Goal: Task Accomplishment & Management: Complete application form

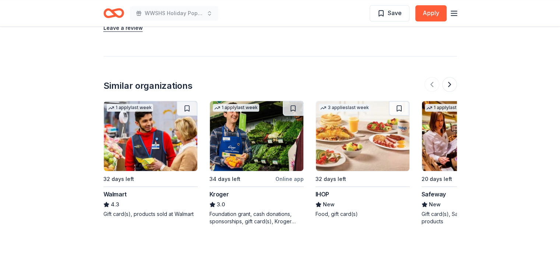
scroll to position [654, 0]
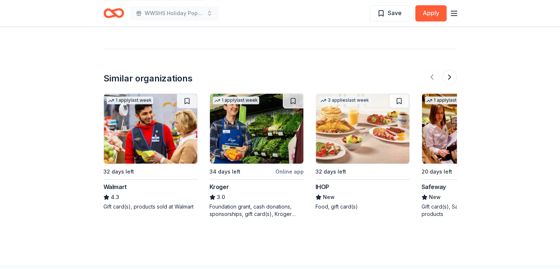
click at [144, 123] on img at bounding box center [151, 129] width 94 height 70
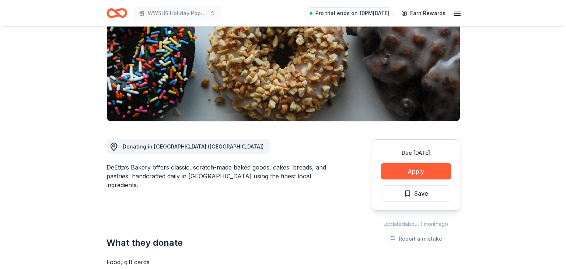
scroll to position [103, 0]
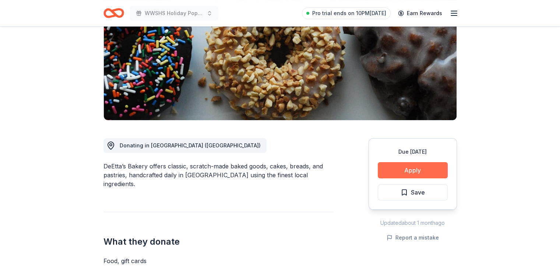
click at [403, 174] on button "Apply" at bounding box center [413, 170] width 70 height 16
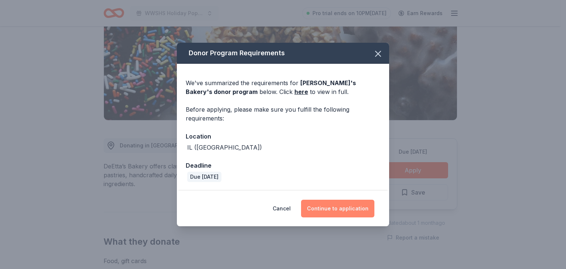
click at [333, 207] on button "Continue to application" at bounding box center [337, 209] width 73 height 18
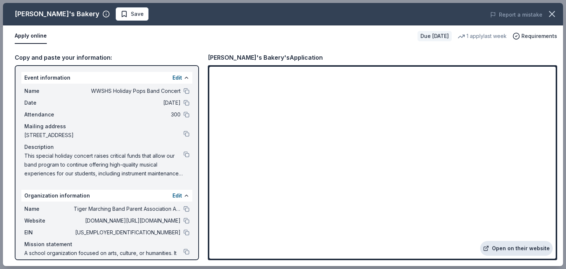
click at [523, 248] on link "Open on their website" at bounding box center [516, 248] width 73 height 15
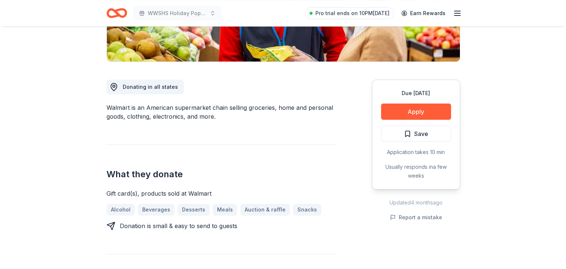
scroll to position [102, 0]
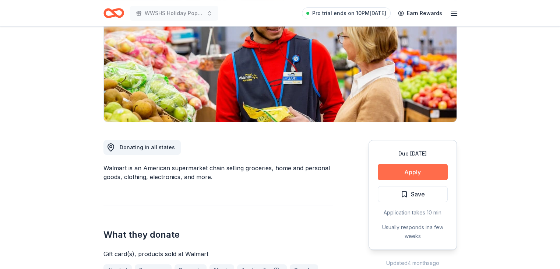
click at [411, 174] on button "Apply" at bounding box center [413, 172] width 70 height 16
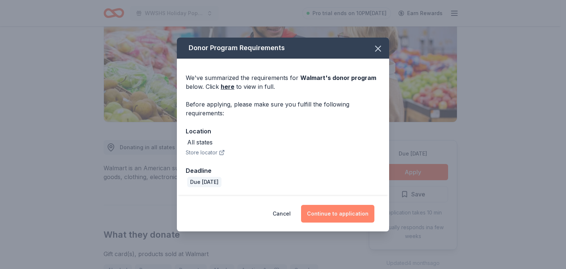
click at [325, 216] on button "Continue to application" at bounding box center [337, 214] width 73 height 18
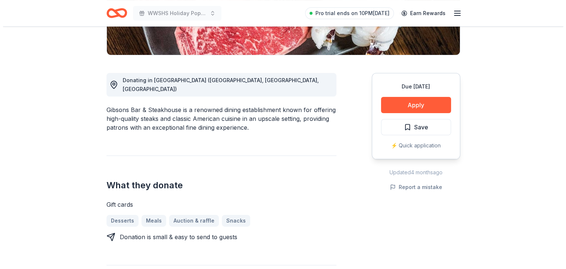
scroll to position [168, 0]
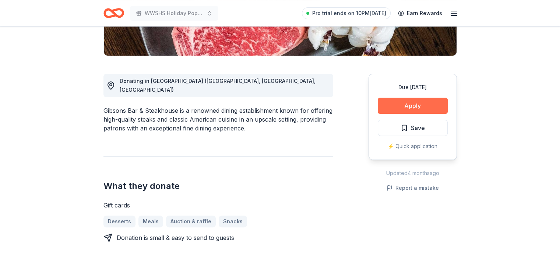
click at [405, 107] on button "Apply" at bounding box center [413, 106] width 70 height 16
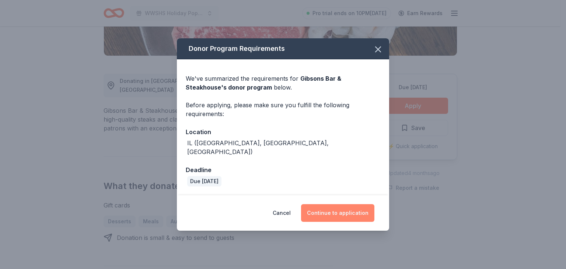
click at [334, 204] on button "Continue to application" at bounding box center [337, 213] width 73 height 18
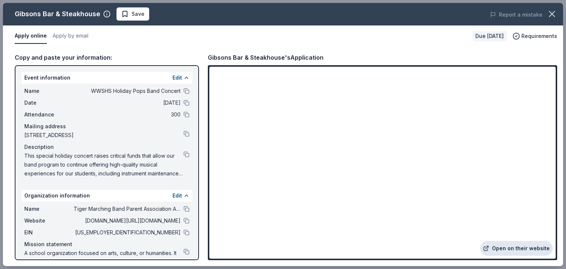
click at [519, 244] on link "Open on their website" at bounding box center [516, 248] width 73 height 15
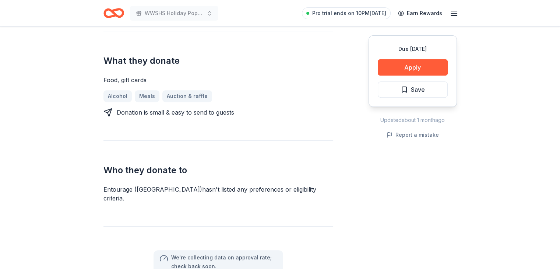
scroll to position [277, 0]
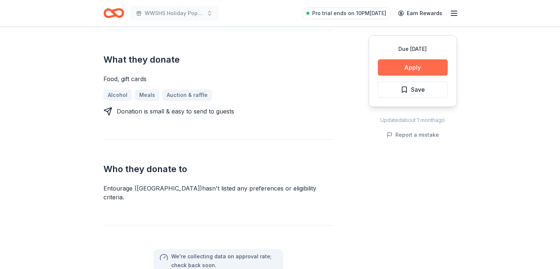
click at [429, 68] on button "Apply" at bounding box center [413, 67] width 70 height 16
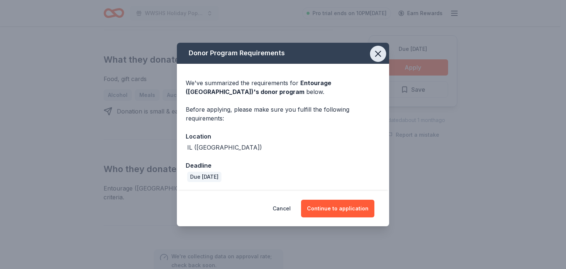
click at [376, 50] on icon "button" at bounding box center [378, 54] width 10 height 10
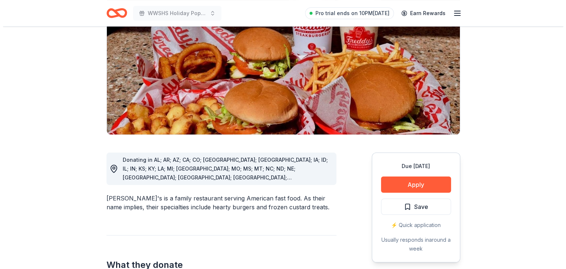
scroll to position [121, 0]
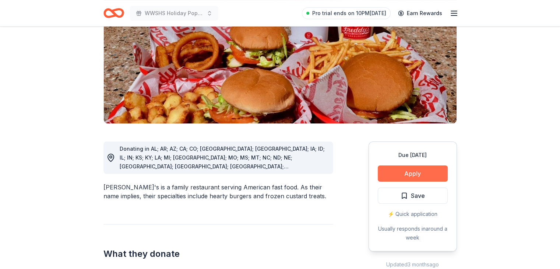
click at [418, 165] on button "Apply" at bounding box center [413, 173] width 70 height 16
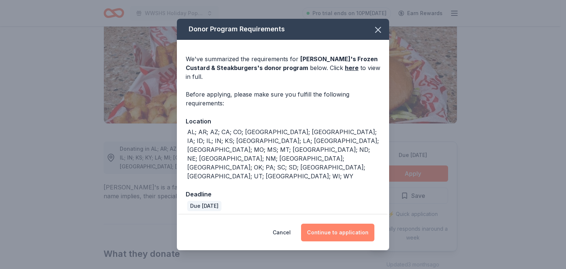
click at [332, 224] on button "Continue to application" at bounding box center [337, 233] width 73 height 18
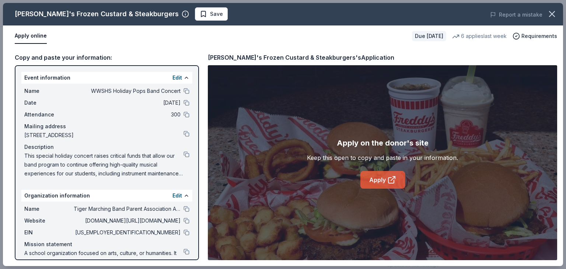
click at [370, 176] on link "Apply" at bounding box center [382, 180] width 45 height 18
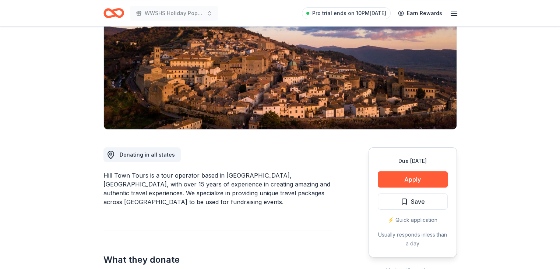
scroll to position [96, 0]
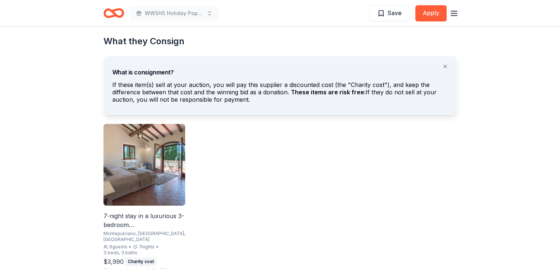
scroll to position [405, 0]
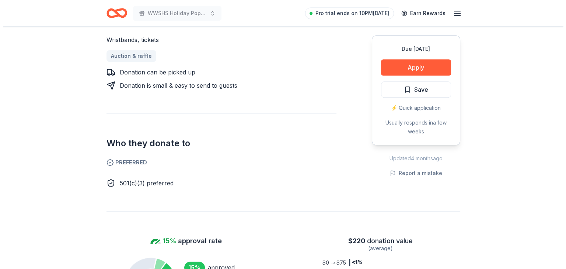
scroll to position [358, 0]
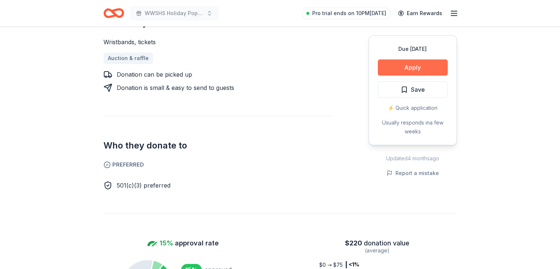
click at [419, 64] on button "Apply" at bounding box center [413, 67] width 70 height 16
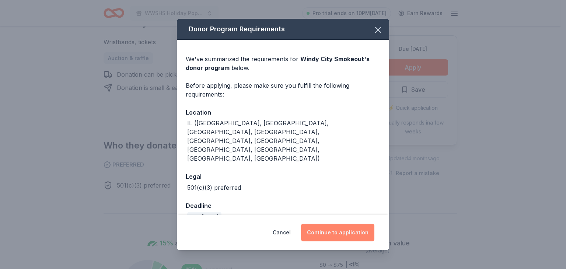
click at [333, 227] on button "Continue to application" at bounding box center [337, 233] width 73 height 18
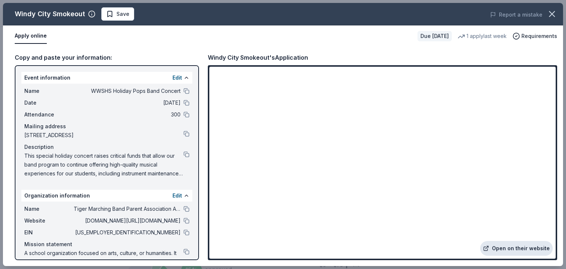
click at [513, 252] on link "Open on their website" at bounding box center [516, 248] width 73 height 15
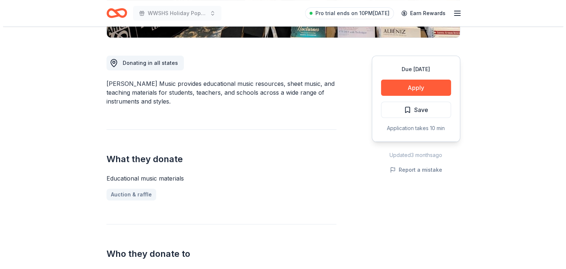
scroll to position [191, 0]
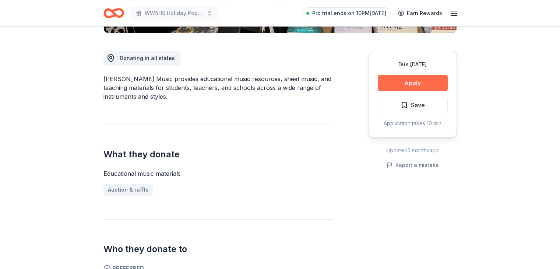
click at [414, 80] on button "Apply" at bounding box center [413, 83] width 70 height 16
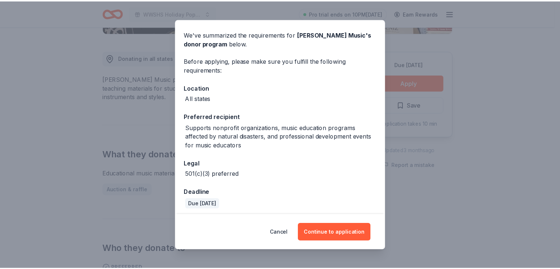
scroll to position [27, 0]
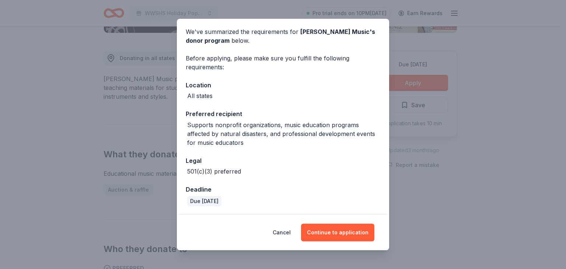
click at [493, 179] on div "Donor Program Requirements We've summarized the requirements for [PERSON_NAME] …" at bounding box center [283, 134] width 566 height 269
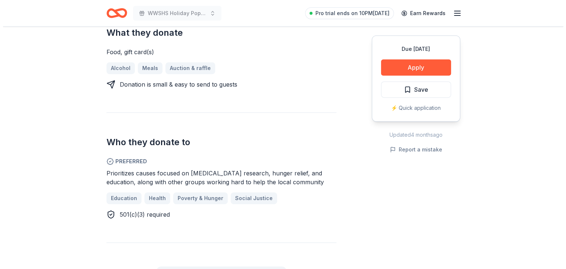
scroll to position [326, 0]
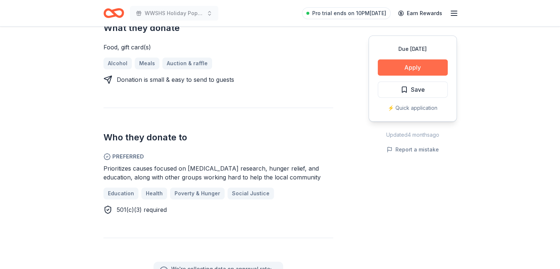
click at [426, 69] on button "Apply" at bounding box center [413, 67] width 70 height 16
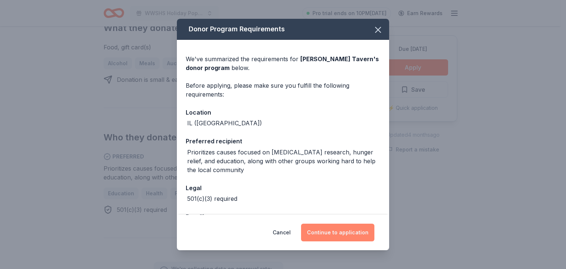
click at [347, 236] on button "Continue to application" at bounding box center [337, 233] width 73 height 18
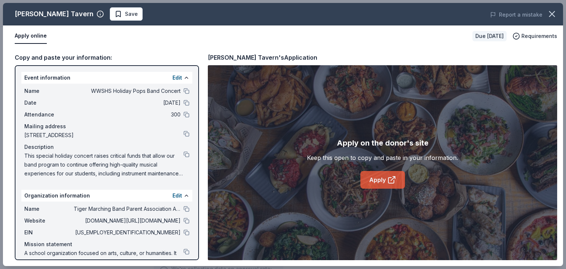
click at [383, 171] on link "Apply" at bounding box center [382, 180] width 45 height 18
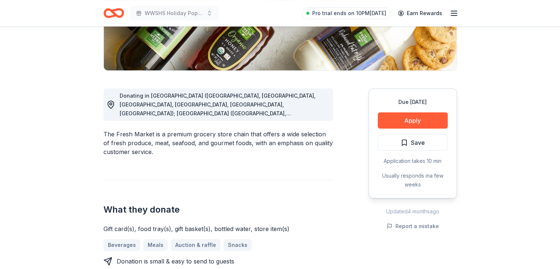
scroll to position [160, 0]
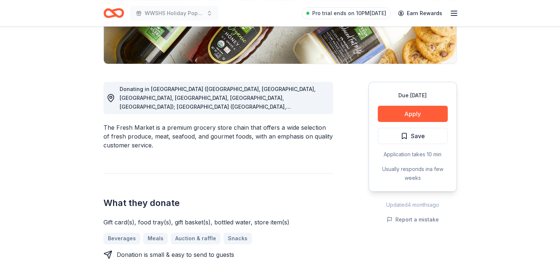
click at [310, 99] on span "Donating in AL (Daphne, Homewood, Huntsville, Mobile, Montgomery, Tuscaloosa); …" at bounding box center [223, 208] width 207 height 245
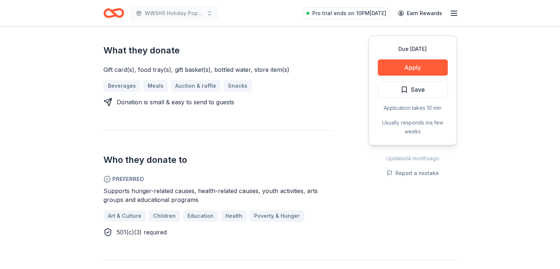
scroll to position [311, 0]
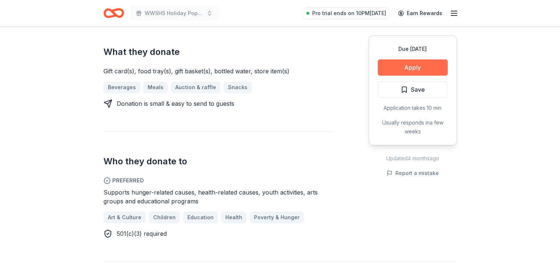
click at [438, 64] on button "Apply" at bounding box center [413, 67] width 70 height 16
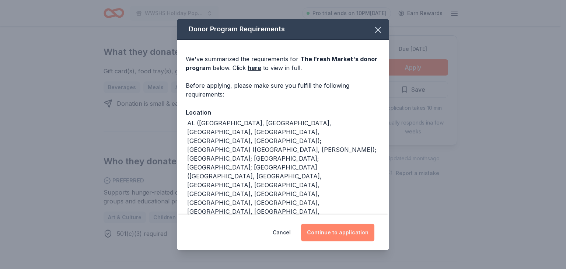
click at [334, 228] on button "Continue to application" at bounding box center [337, 233] width 73 height 18
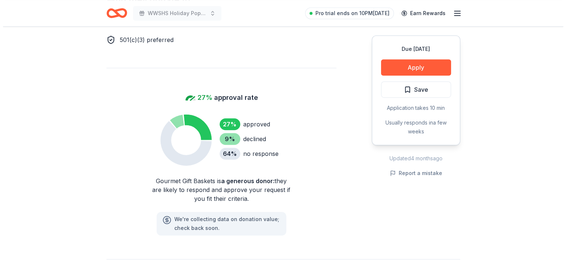
scroll to position [437, 0]
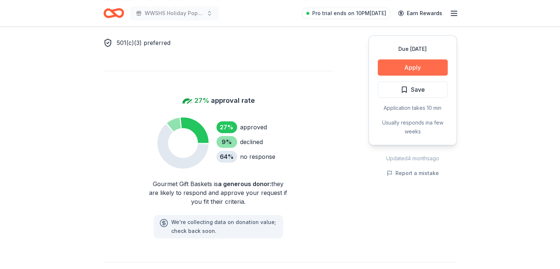
click at [424, 61] on button "Apply" at bounding box center [413, 67] width 70 height 16
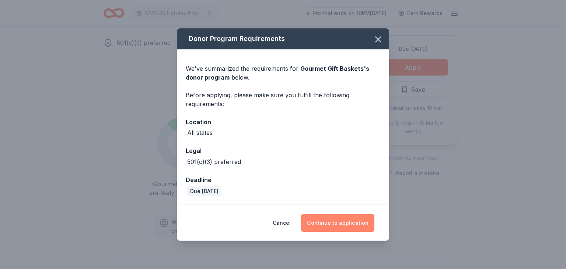
click at [336, 220] on button "Continue to application" at bounding box center [337, 223] width 73 height 18
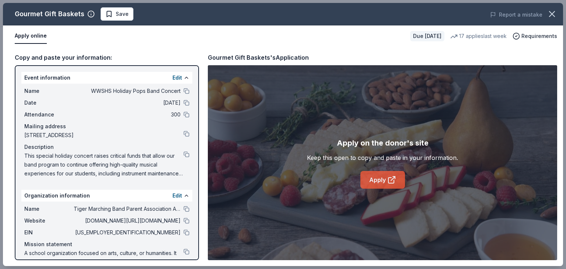
click at [379, 181] on link "Apply" at bounding box center [382, 180] width 45 height 18
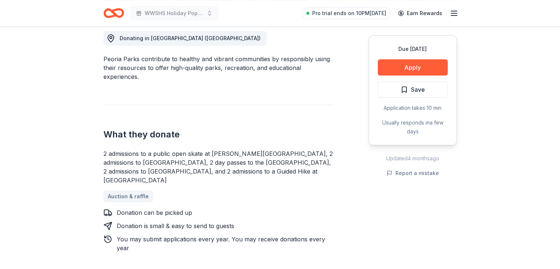
scroll to position [229, 0]
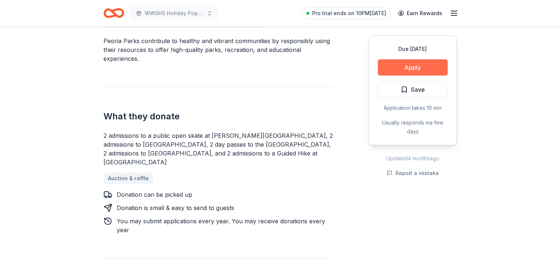
click at [419, 71] on button "Apply" at bounding box center [413, 67] width 70 height 16
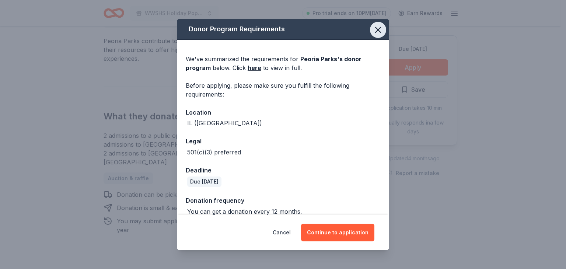
click at [373, 25] on icon "button" at bounding box center [378, 30] width 10 height 10
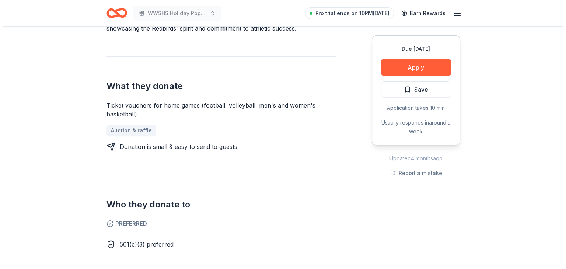
scroll to position [266, 0]
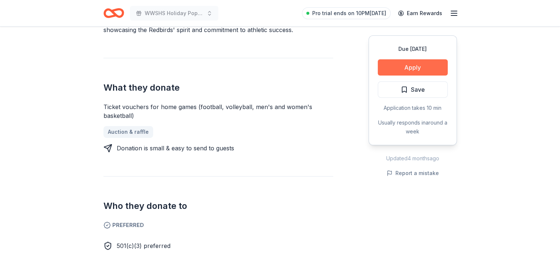
click at [413, 71] on button "Apply" at bounding box center [413, 67] width 70 height 16
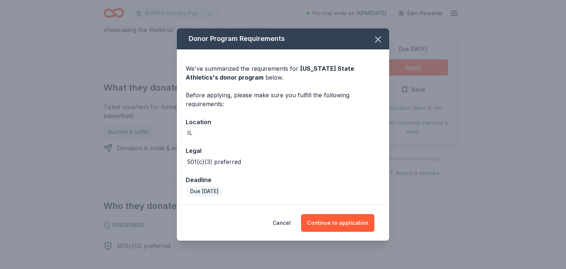
click at [296, 138] on div "We've summarized the requirements for [US_STATE] State Athletics 's donor progr…" at bounding box center [283, 127] width 212 height 156
click at [358, 226] on button "Continue to application" at bounding box center [337, 223] width 73 height 18
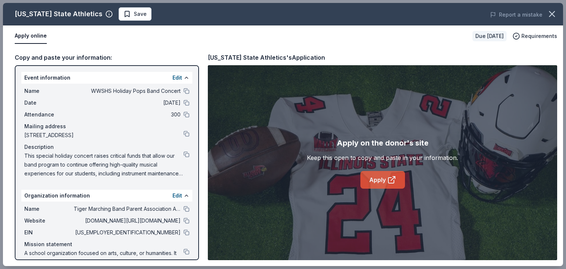
click at [373, 177] on link "Apply" at bounding box center [382, 180] width 45 height 18
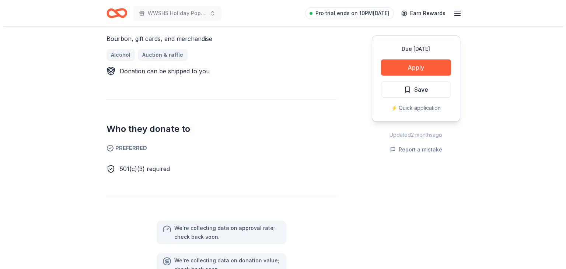
scroll to position [326, 0]
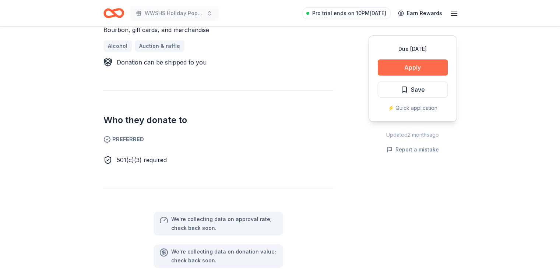
click at [426, 66] on button "Apply" at bounding box center [413, 67] width 70 height 16
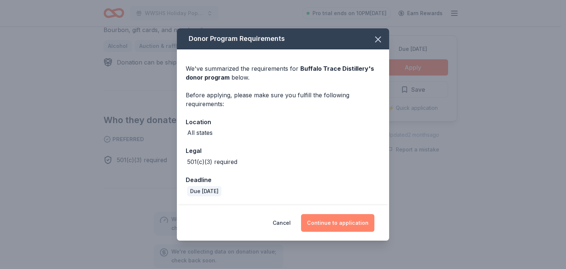
click at [345, 223] on button "Continue to application" at bounding box center [337, 223] width 73 height 18
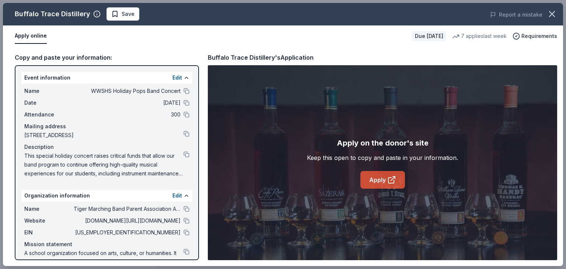
click at [375, 175] on link "Apply" at bounding box center [382, 180] width 45 height 18
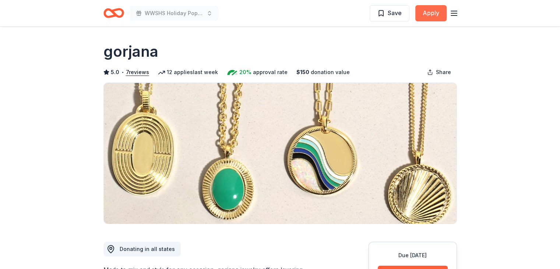
click at [431, 10] on button "Apply" at bounding box center [430, 13] width 31 height 16
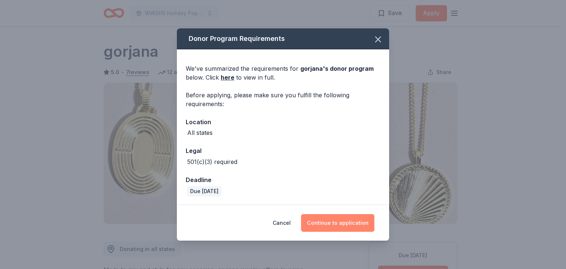
click at [340, 219] on button "Continue to application" at bounding box center [337, 223] width 73 height 18
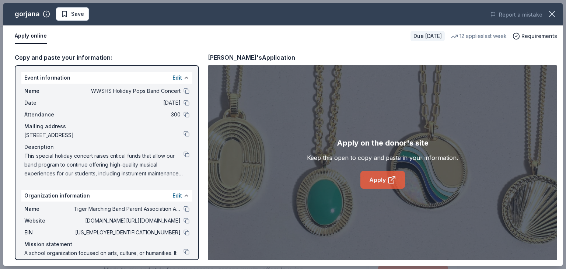
click at [382, 182] on link "Apply" at bounding box center [382, 180] width 45 height 18
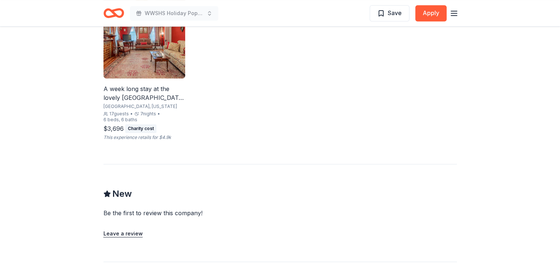
scroll to position [525, 0]
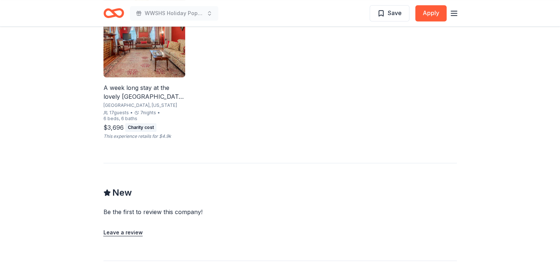
click at [149, 92] on div "A week long stay at the lovely [GEOGRAPHIC_DATA] in [GEOGRAPHIC_DATA], [US_STAT…" at bounding box center [144, 92] width 82 height 18
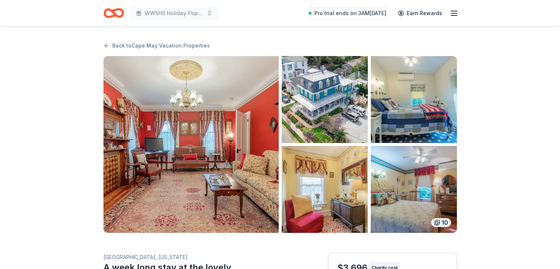
click at [212, 135] on img "button" at bounding box center [190, 144] width 175 height 177
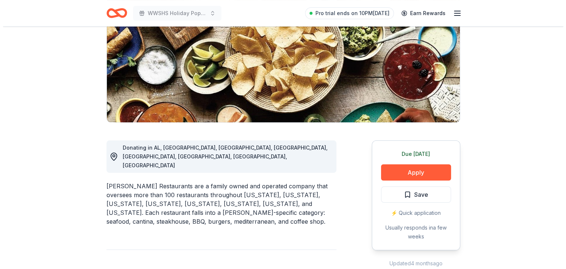
scroll to position [97, 0]
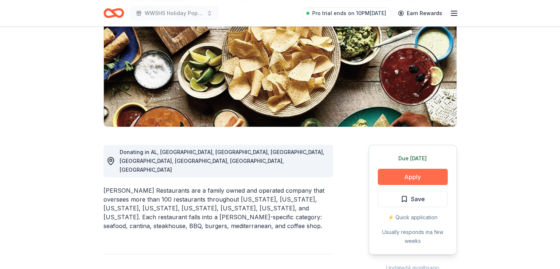
click at [408, 177] on button "Apply" at bounding box center [413, 177] width 70 height 16
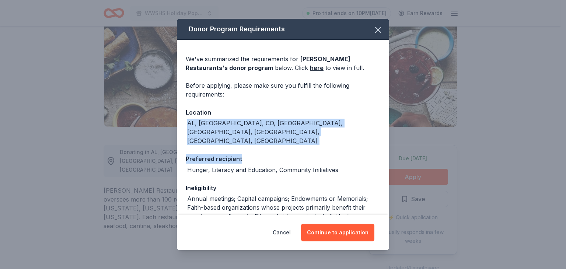
drag, startPoint x: 383, startPoint y: 115, endPoint x: 387, endPoint y: 142, distance: 26.9
click at [387, 142] on div "Donor Program Requirements We've summarized the requirements for Pappas Restaur…" at bounding box center [283, 117] width 212 height 196
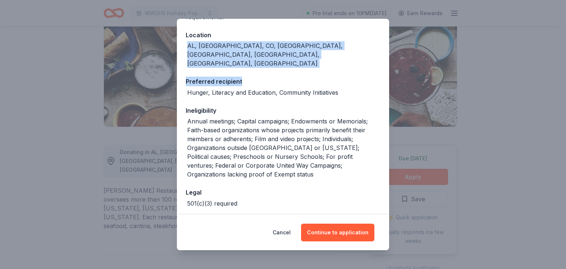
scroll to position [90, 0]
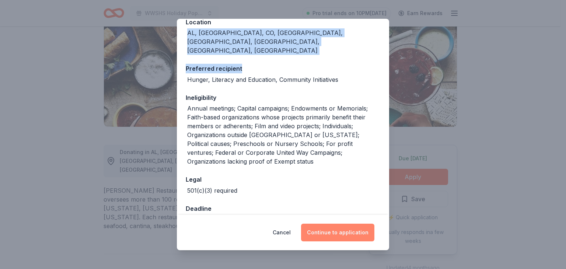
click at [333, 234] on button "Continue to application" at bounding box center [337, 233] width 73 height 18
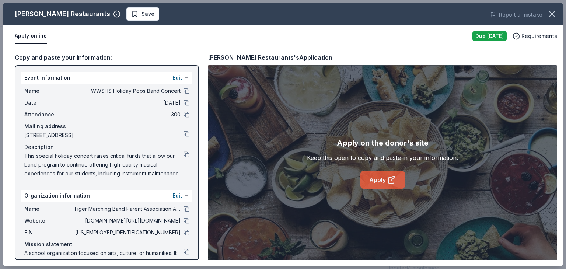
click at [369, 180] on link "Apply" at bounding box center [382, 180] width 45 height 18
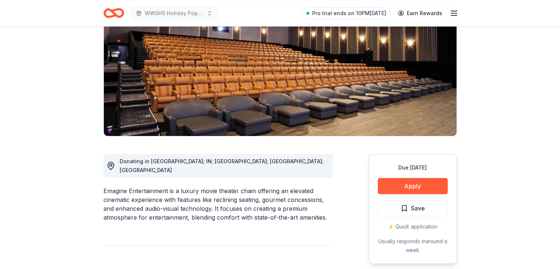
scroll to position [84, 0]
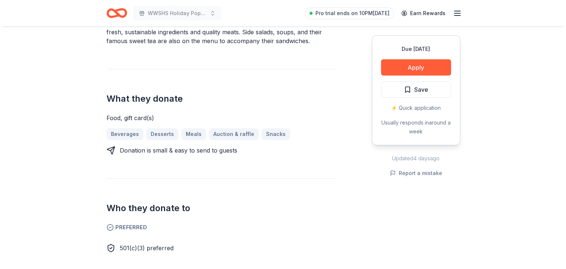
scroll to position [274, 0]
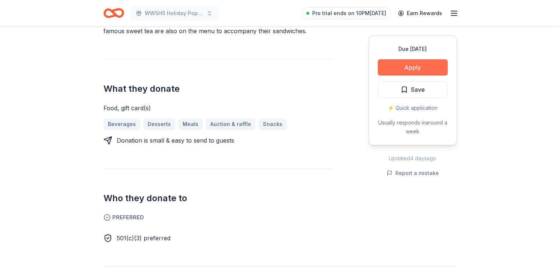
click at [423, 64] on button "Apply" at bounding box center [413, 67] width 70 height 16
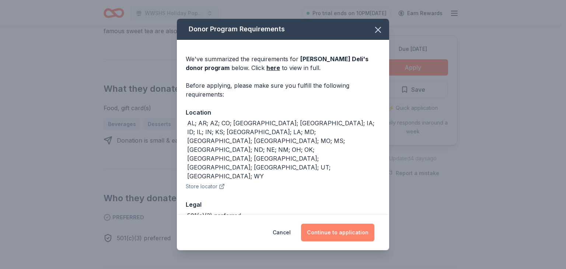
click at [330, 231] on button "Continue to application" at bounding box center [337, 233] width 73 height 18
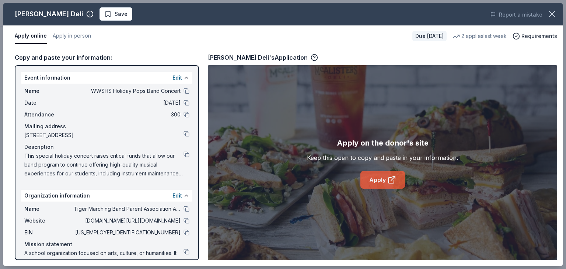
click at [374, 174] on link "Apply" at bounding box center [382, 180] width 45 height 18
click at [371, 175] on link "Apply" at bounding box center [382, 180] width 45 height 18
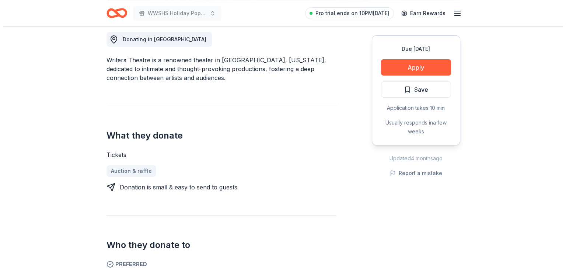
scroll to position [188, 0]
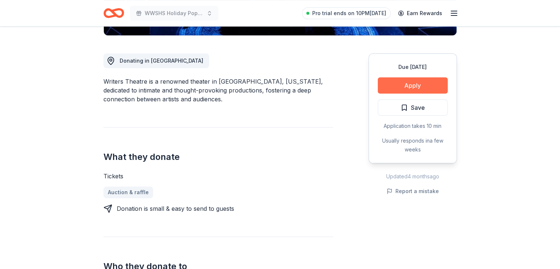
click at [415, 88] on button "Apply" at bounding box center [413, 85] width 70 height 16
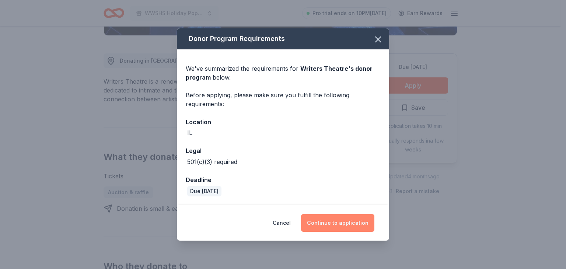
click at [326, 225] on button "Continue to application" at bounding box center [337, 223] width 73 height 18
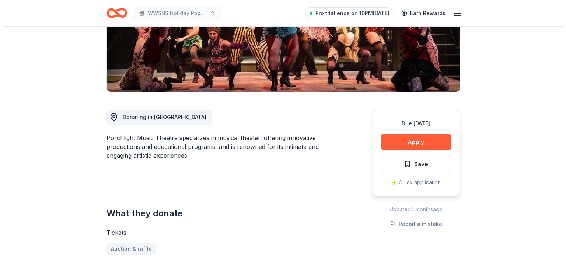
scroll to position [131, 0]
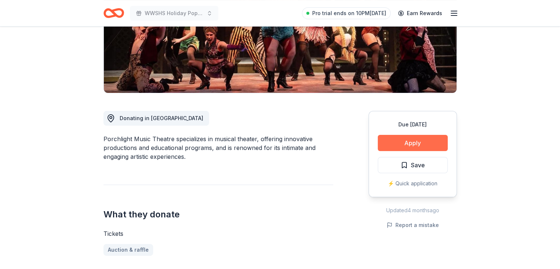
click at [409, 145] on button "Apply" at bounding box center [413, 143] width 70 height 16
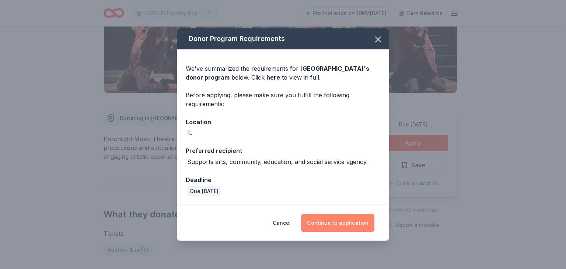
click at [343, 218] on button "Continue to application" at bounding box center [337, 223] width 73 height 18
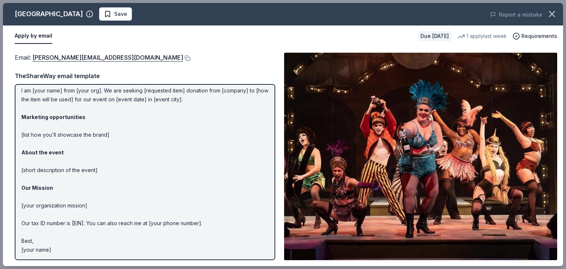
scroll to position [0, 0]
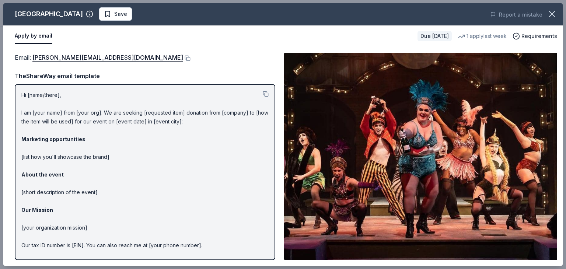
drag, startPoint x: 22, startPoint y: 93, endPoint x: 146, endPoint y: 286, distance: 229.4
click at [146, 138] on html "WWSHS Holiday Pops Band Concert Pro trial ends on 10PM[DATE] Earn Rewards Due […" at bounding box center [283, 3] width 566 height 269
drag, startPoint x: 21, startPoint y: 94, endPoint x: 72, endPoint y: 191, distance: 110.1
click at [72, 191] on div "Hi [name/there], I am [your name] from [your org]. We are seeking [requested it…" at bounding box center [145, 172] width 260 height 176
click at [142, 244] on p "Hi [name/there], I am [your name] from [your org]. We are seeking [requested it…" at bounding box center [144, 184] width 247 height 186
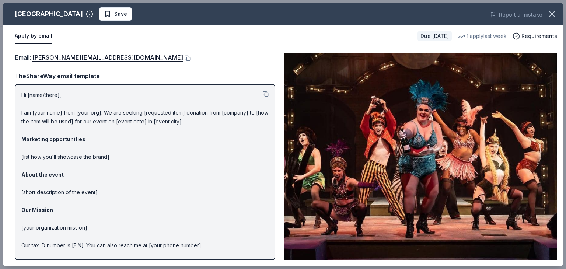
click at [44, 109] on p "Hi [name/there], I am [your name] from [your org]. We are seeking [requested it…" at bounding box center [144, 184] width 247 height 186
click at [183, 57] on button at bounding box center [186, 58] width 7 height 6
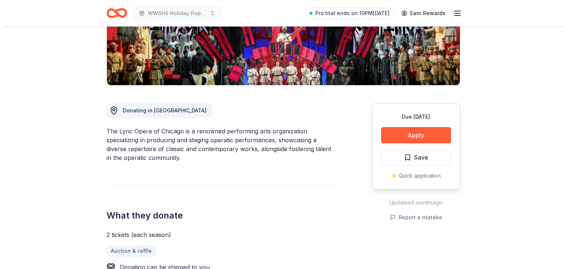
scroll to position [142, 0]
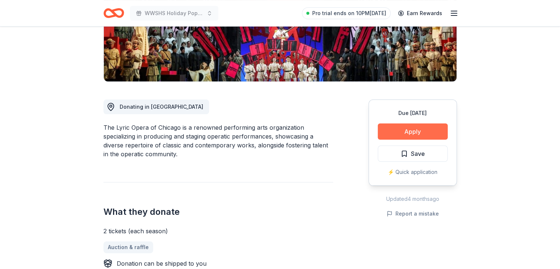
click at [412, 127] on button "Apply" at bounding box center [413, 131] width 70 height 16
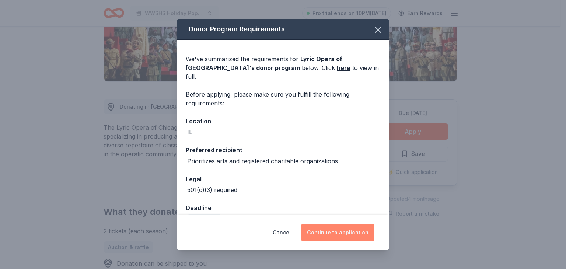
click at [340, 232] on button "Continue to application" at bounding box center [337, 233] width 73 height 18
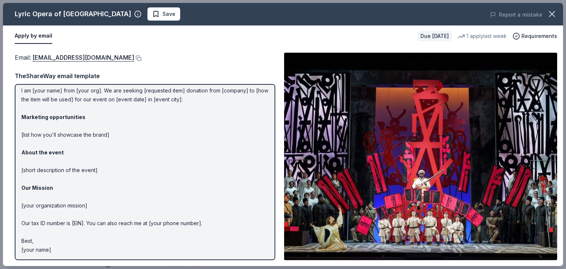
scroll to position [0, 0]
